Goal: Book appointment/travel/reservation

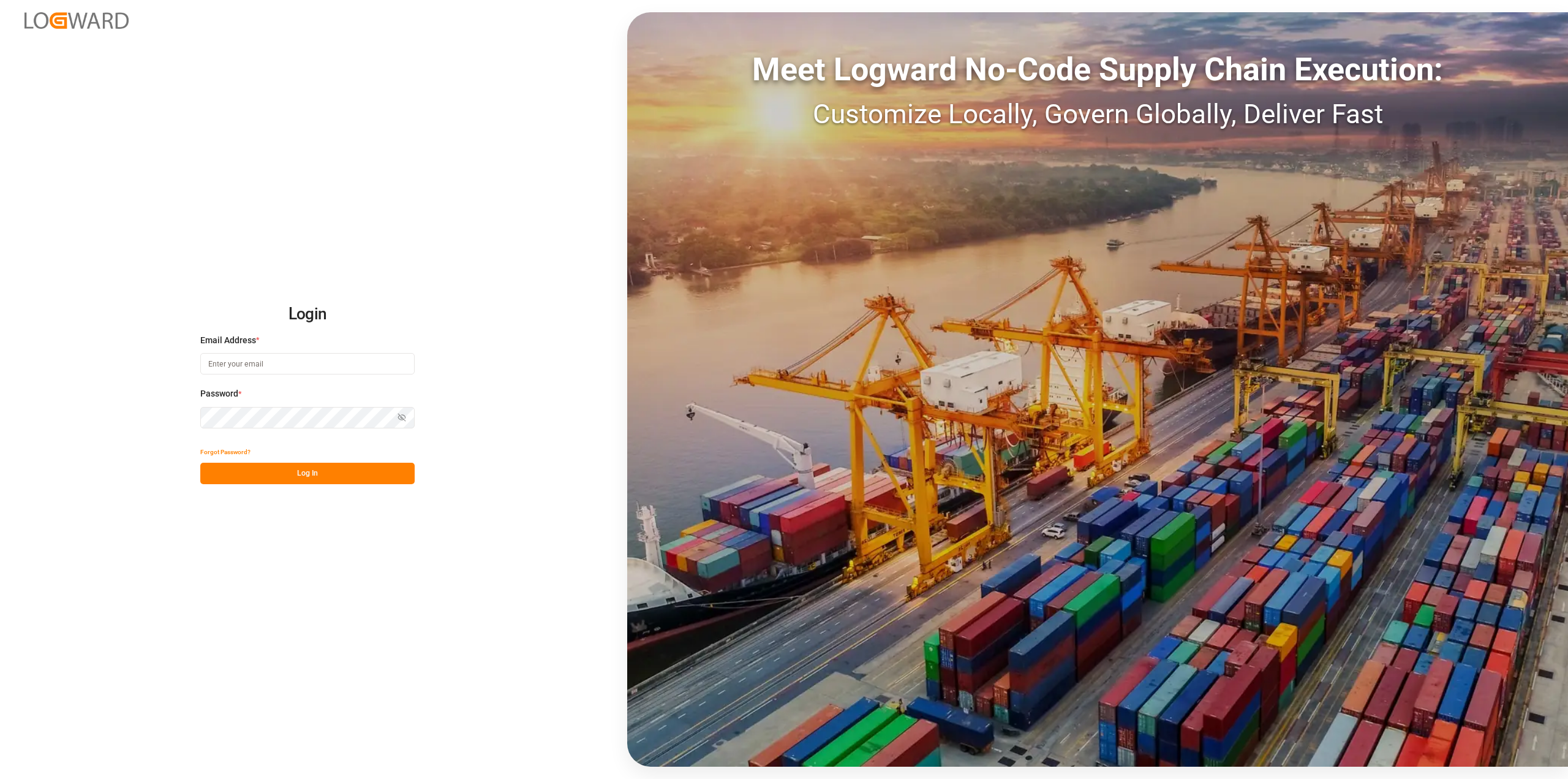
click at [252, 362] on input at bounding box center [307, 364] width 214 height 21
type input "[PERSON_NAME][EMAIL_ADDRESS][PERSON_NAME][DOMAIN_NAME]"
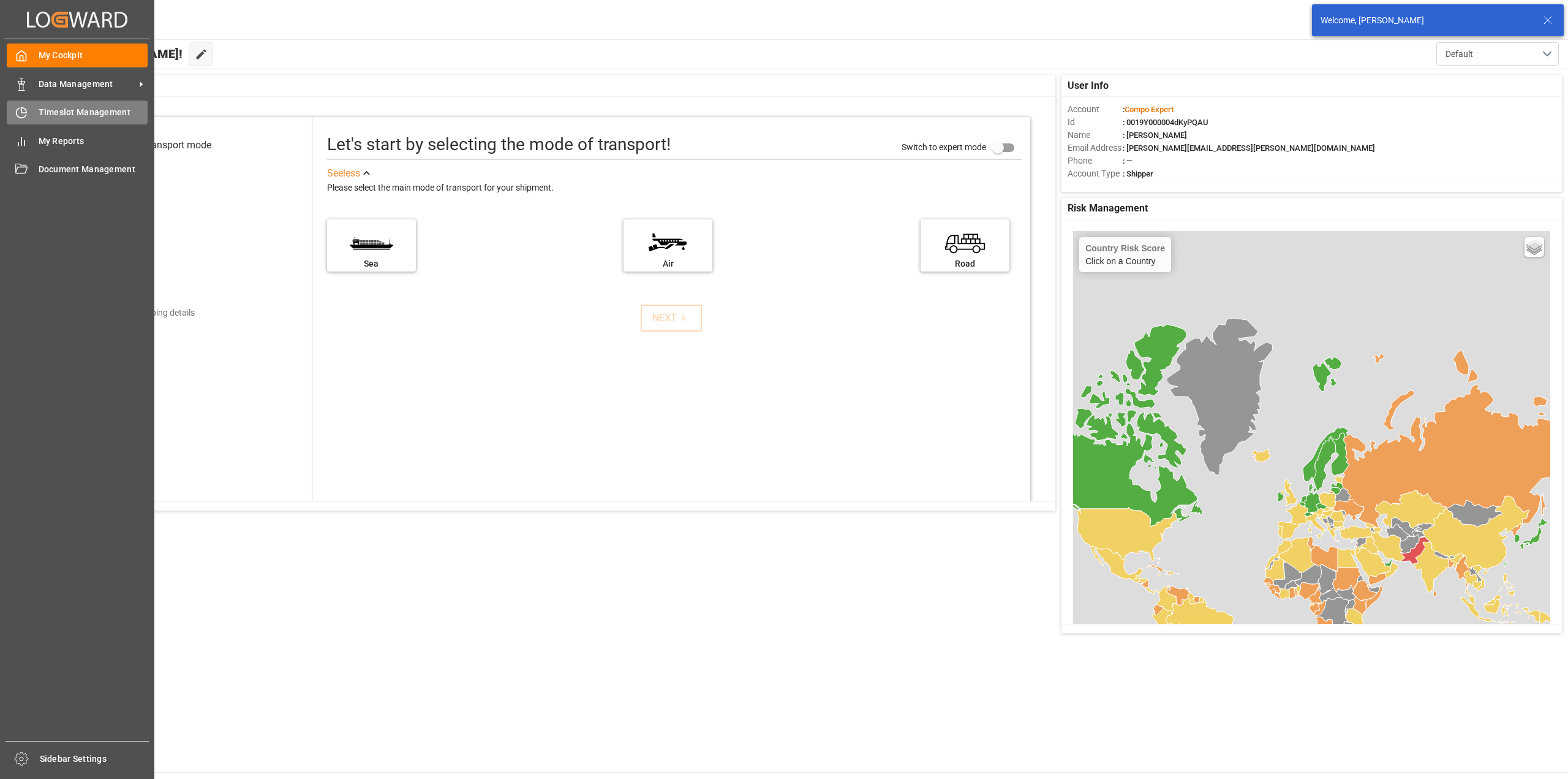
click at [26, 109] on icon at bounding box center [22, 113] width 12 height 13
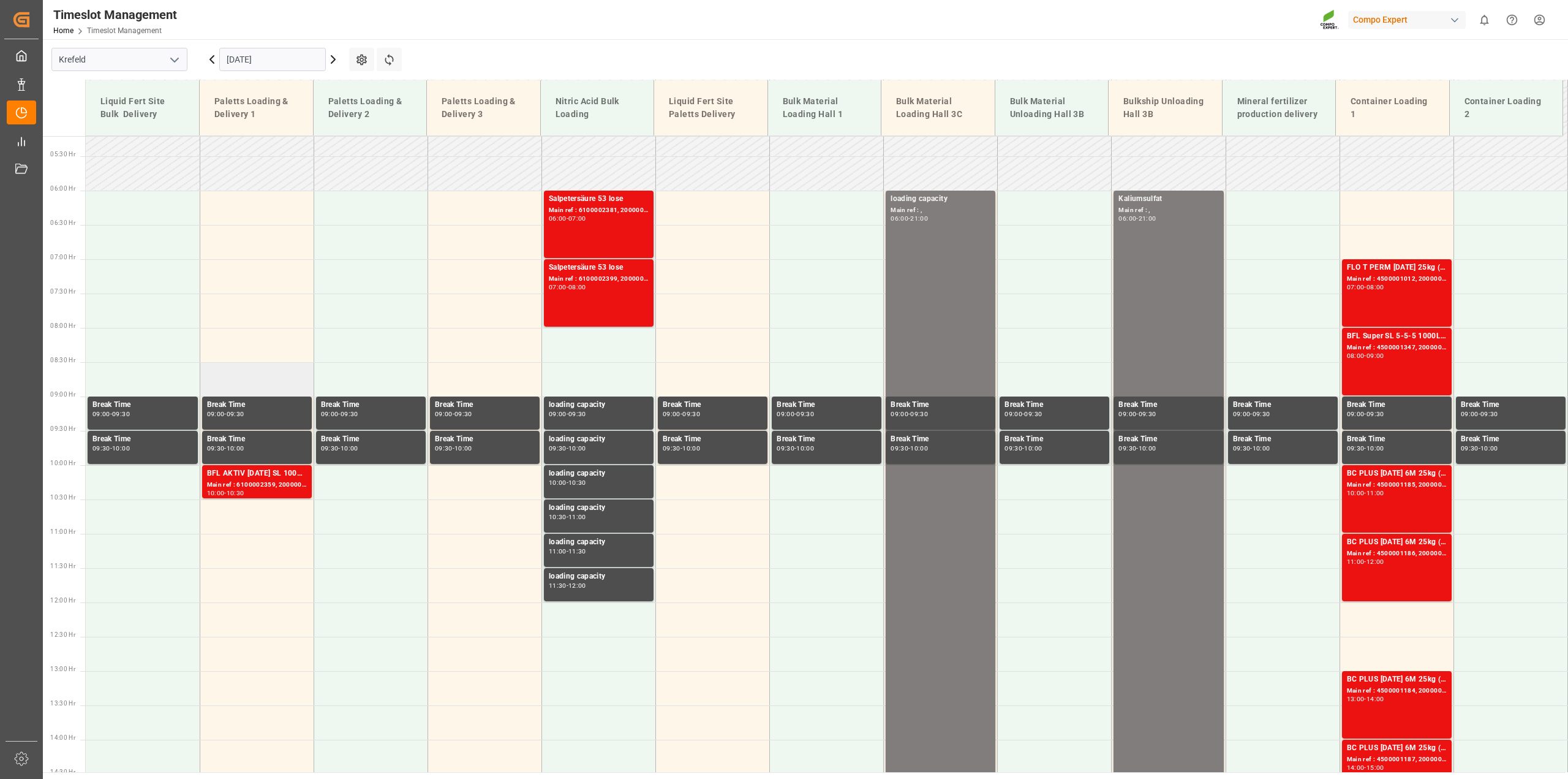
scroll to position [256, 0]
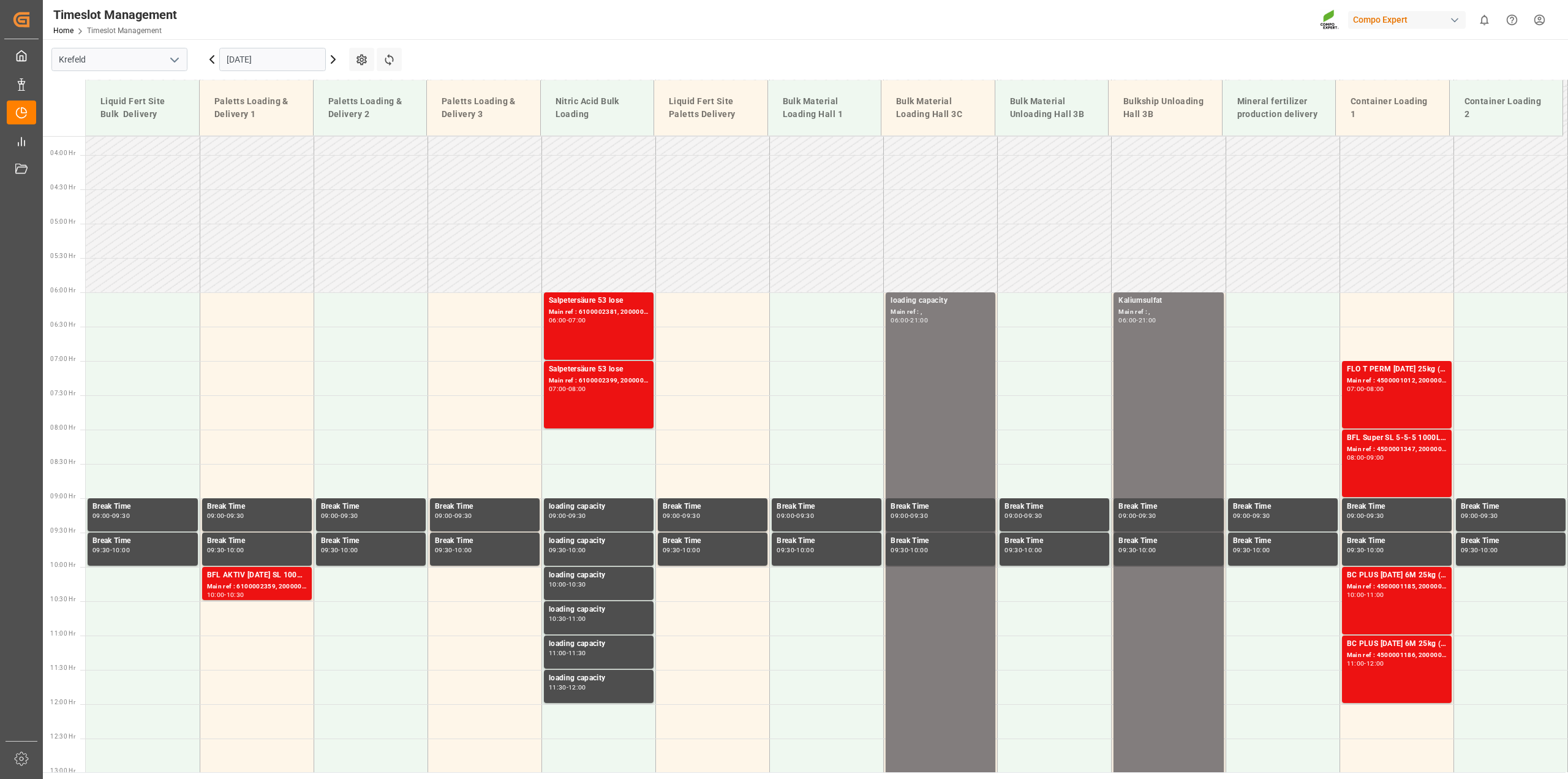
click at [332, 64] on icon at bounding box center [333, 59] width 15 height 15
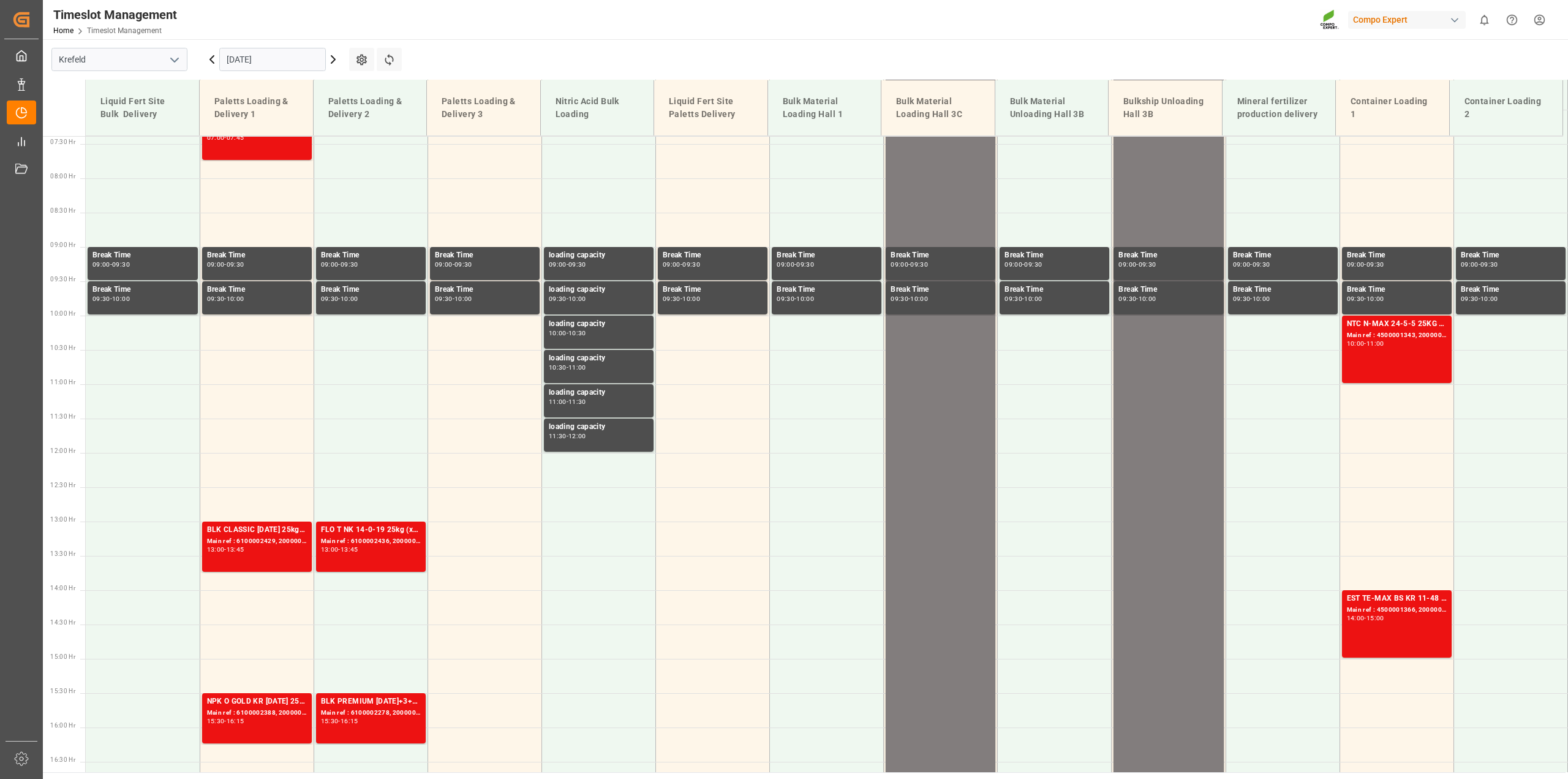
scroll to position [332, 0]
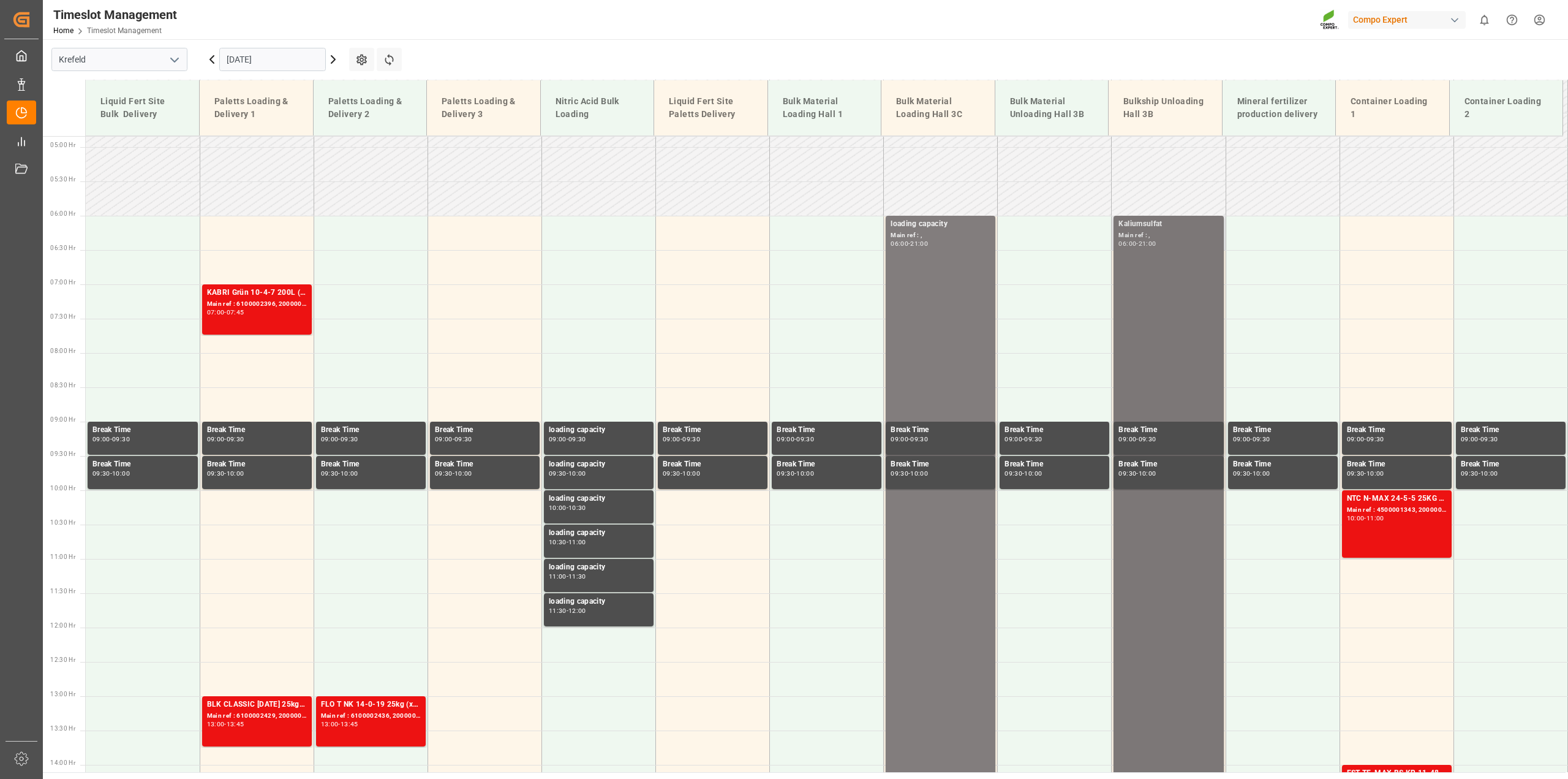
click at [1192, 289] on div "Kaliumsulfat Main ref : , 06:00 - 21:00" at bounding box center [1169, 730] width 100 height 1023
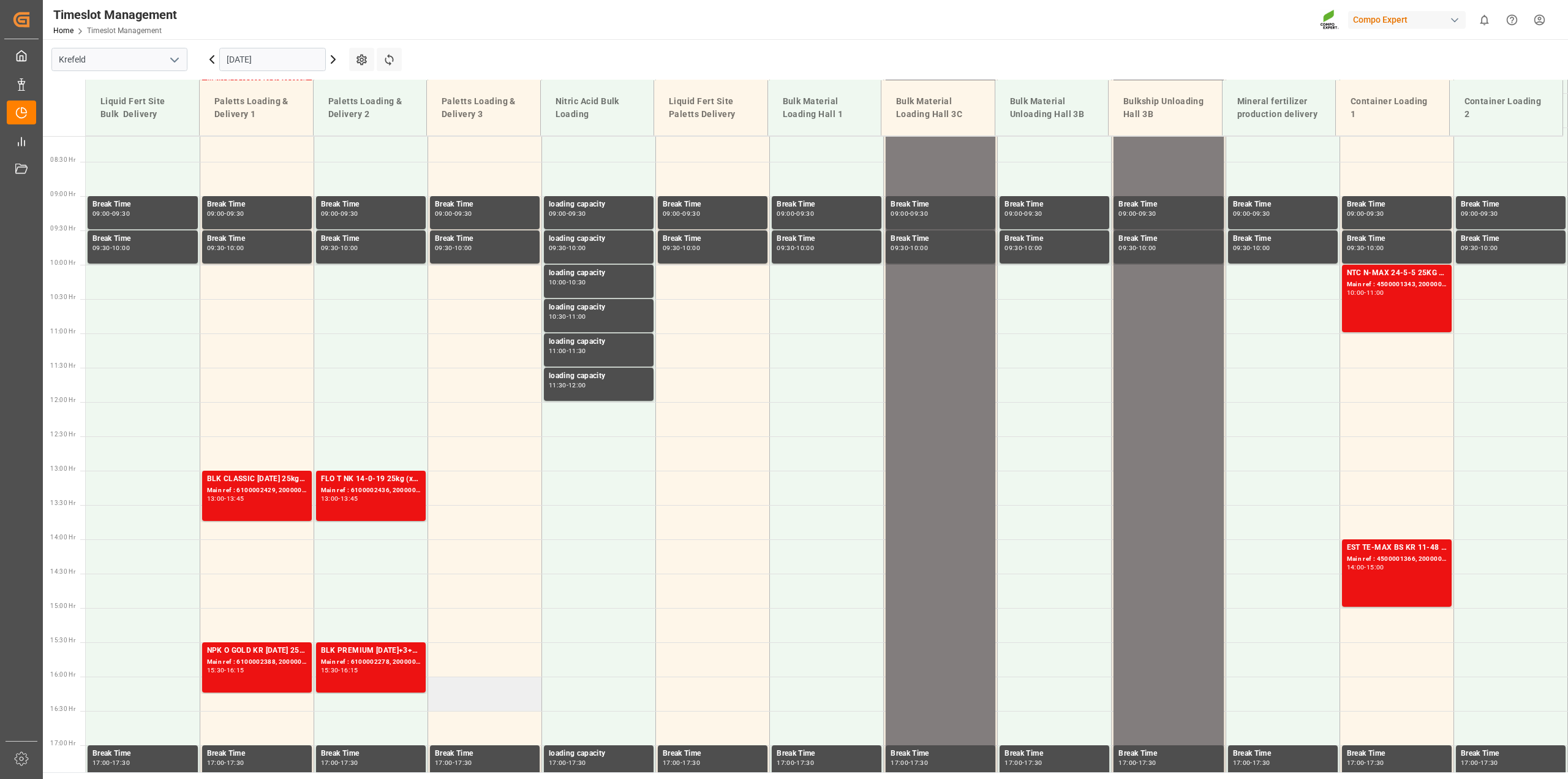
scroll to position [562, 0]
